Goal: Task Accomplishment & Management: Use online tool/utility

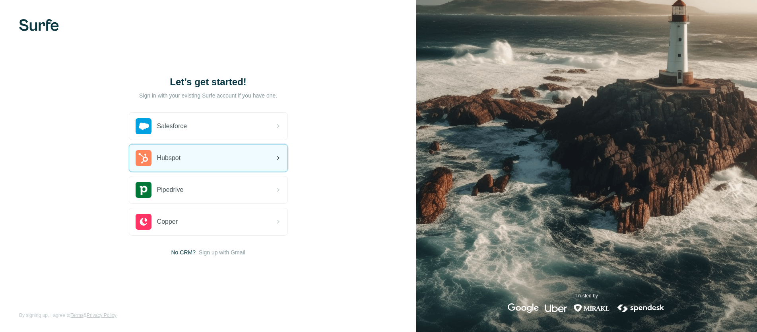
click at [201, 159] on div "Hubspot" at bounding box center [208, 157] width 158 height 27
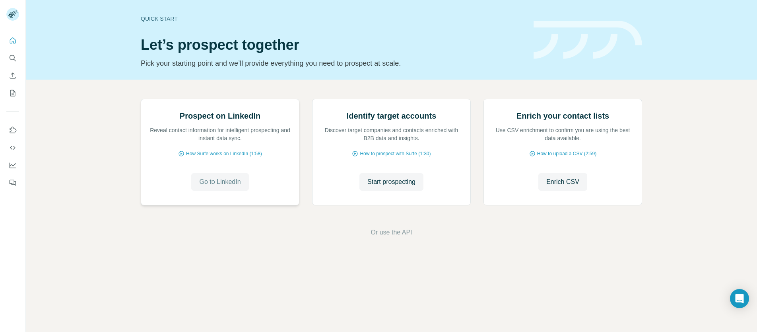
click at [221, 186] on span "Go to LinkedIn" at bounding box center [219, 182] width 41 height 10
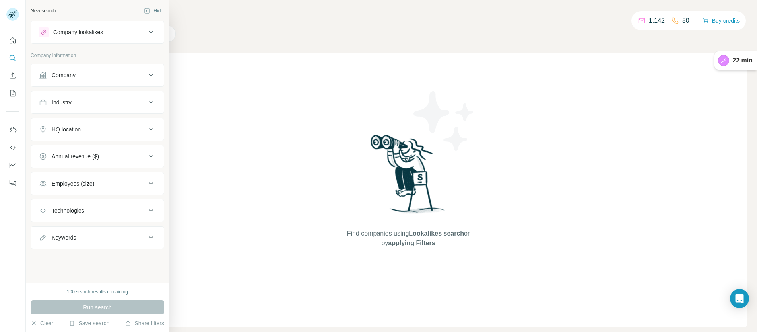
click at [85, 73] on div "Company" at bounding box center [92, 75] width 107 height 8
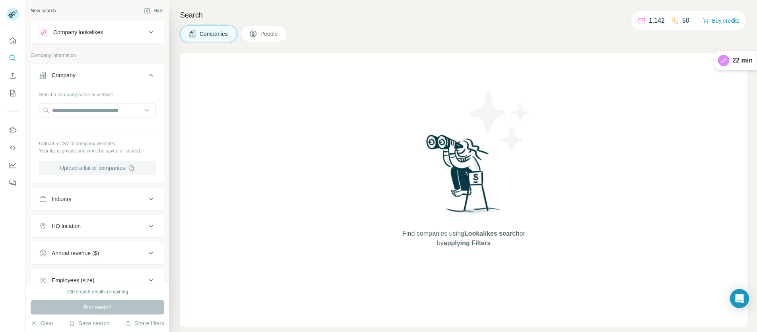
click at [105, 171] on button "Upload a list of companies" at bounding box center [97, 168] width 117 height 14
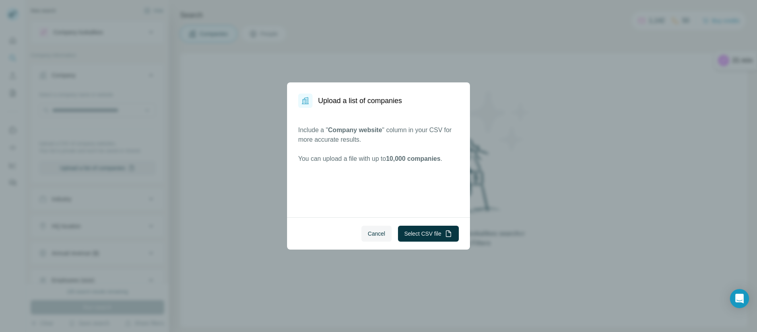
drag, startPoint x: 371, startPoint y: 234, endPoint x: 345, endPoint y: 231, distance: 25.6
click at [371, 234] on span "Cancel" at bounding box center [376, 233] width 17 height 8
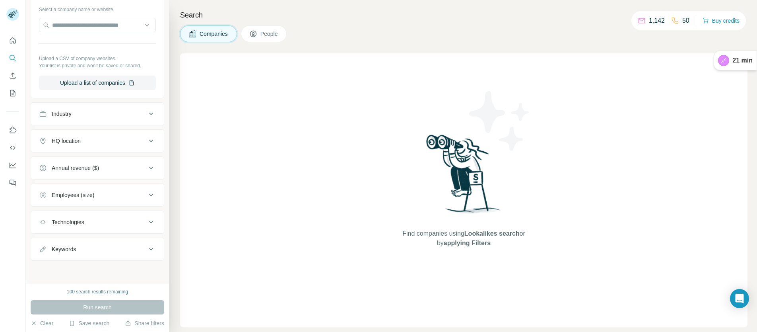
scroll to position [4, 0]
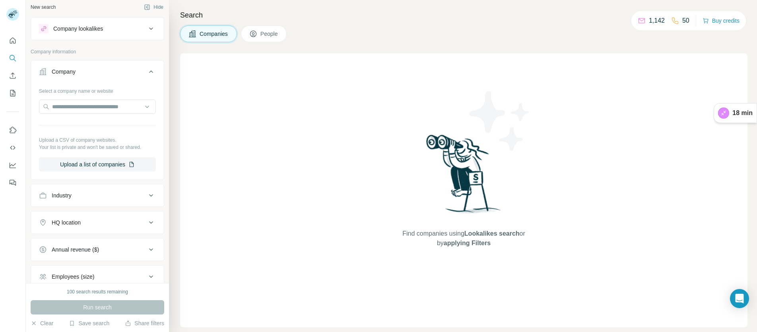
click at [409, 134] on div "Find companies using Lookalikes search or by applying Filters" at bounding box center [463, 190] width 143 height 274
click at [75, 30] on div "Company lookalikes" at bounding box center [78, 29] width 50 height 8
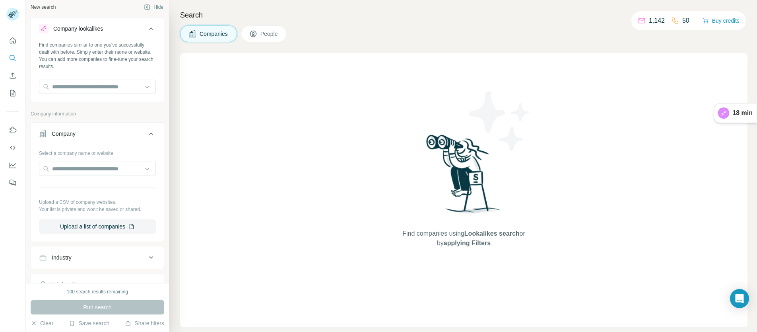
click at [75, 31] on div "Company lookalikes" at bounding box center [78, 29] width 50 height 8
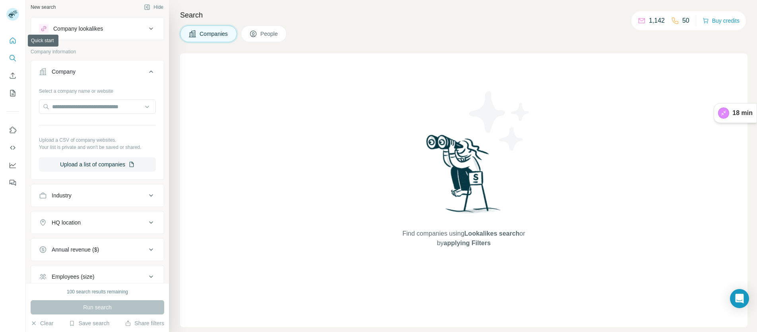
click at [11, 36] on button "Quick start" at bounding box center [12, 40] width 13 height 14
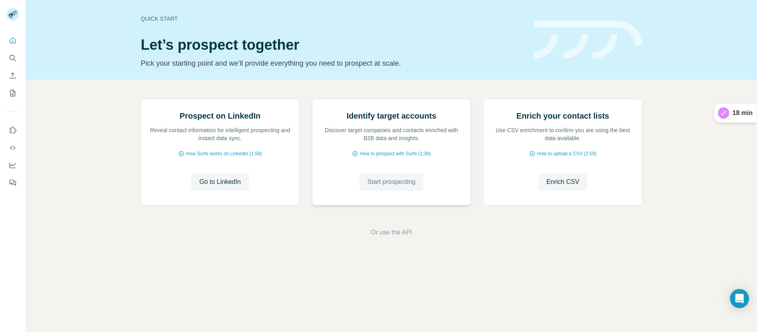
click at [377, 186] on span "Start prospecting" at bounding box center [391, 182] width 48 height 10
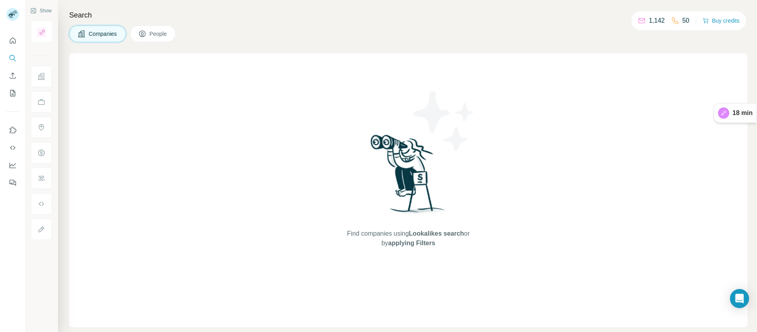
click at [443, 118] on img at bounding box center [444, 121] width 72 height 72
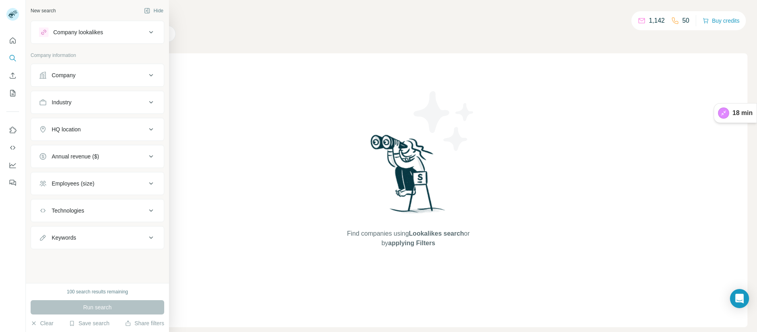
click at [80, 78] on div "Company" at bounding box center [92, 75] width 107 height 8
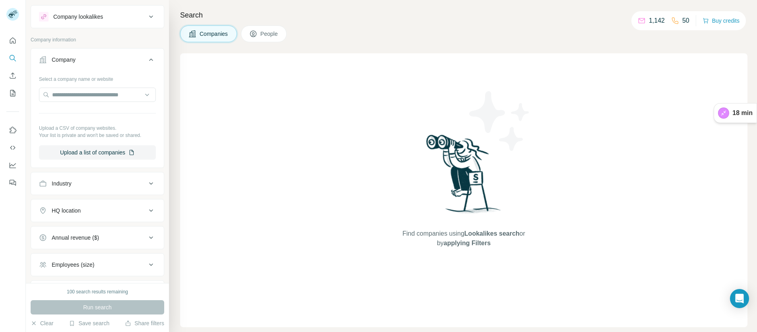
scroll to position [21, 0]
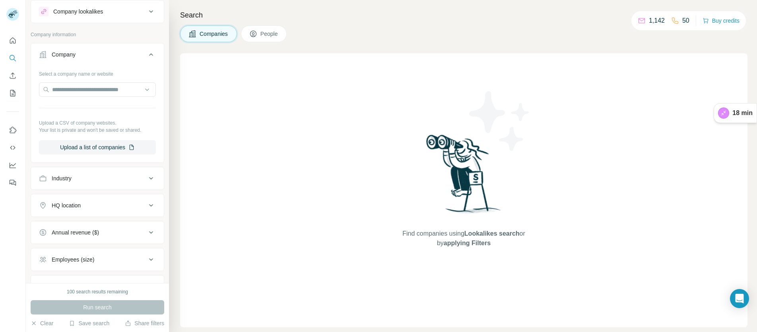
click at [104, 155] on div "Select a company name or website Upload a CSV of company websites. Your list is…" at bounding box center [97, 113] width 133 height 93
click at [103, 149] on button "Upload a list of companies" at bounding box center [97, 147] width 117 height 14
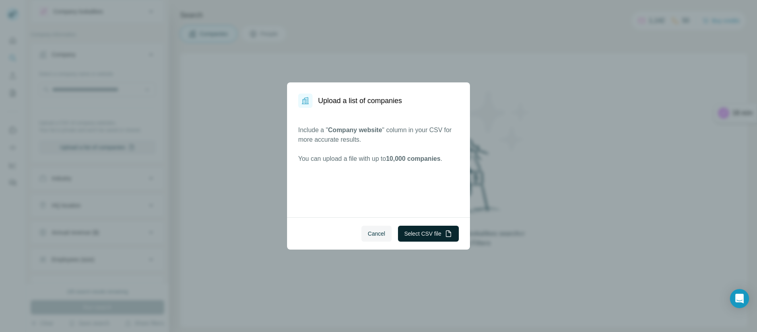
click at [416, 234] on button "Select CSV file" at bounding box center [428, 233] width 61 height 16
click at [373, 230] on span "Cancel" at bounding box center [376, 233] width 17 height 8
